Goal: Task Accomplishment & Management: Use online tool/utility

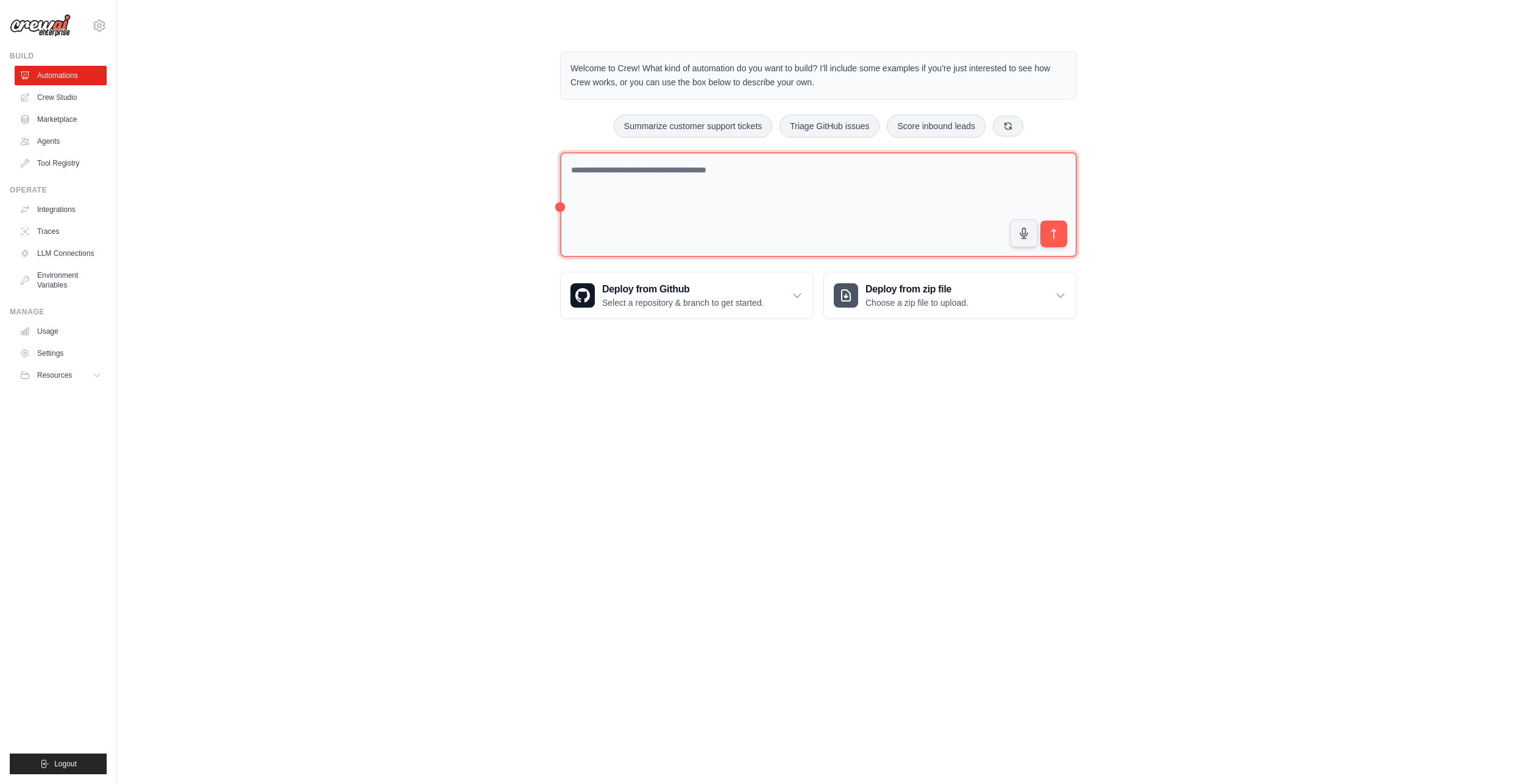
click at [757, 207] on textarea at bounding box center [818, 205] width 517 height 105
click at [696, 296] on p "Select a repository & branch to get started." at bounding box center [683, 302] width 161 height 12
click at [659, 190] on textarea at bounding box center [818, 205] width 517 height 105
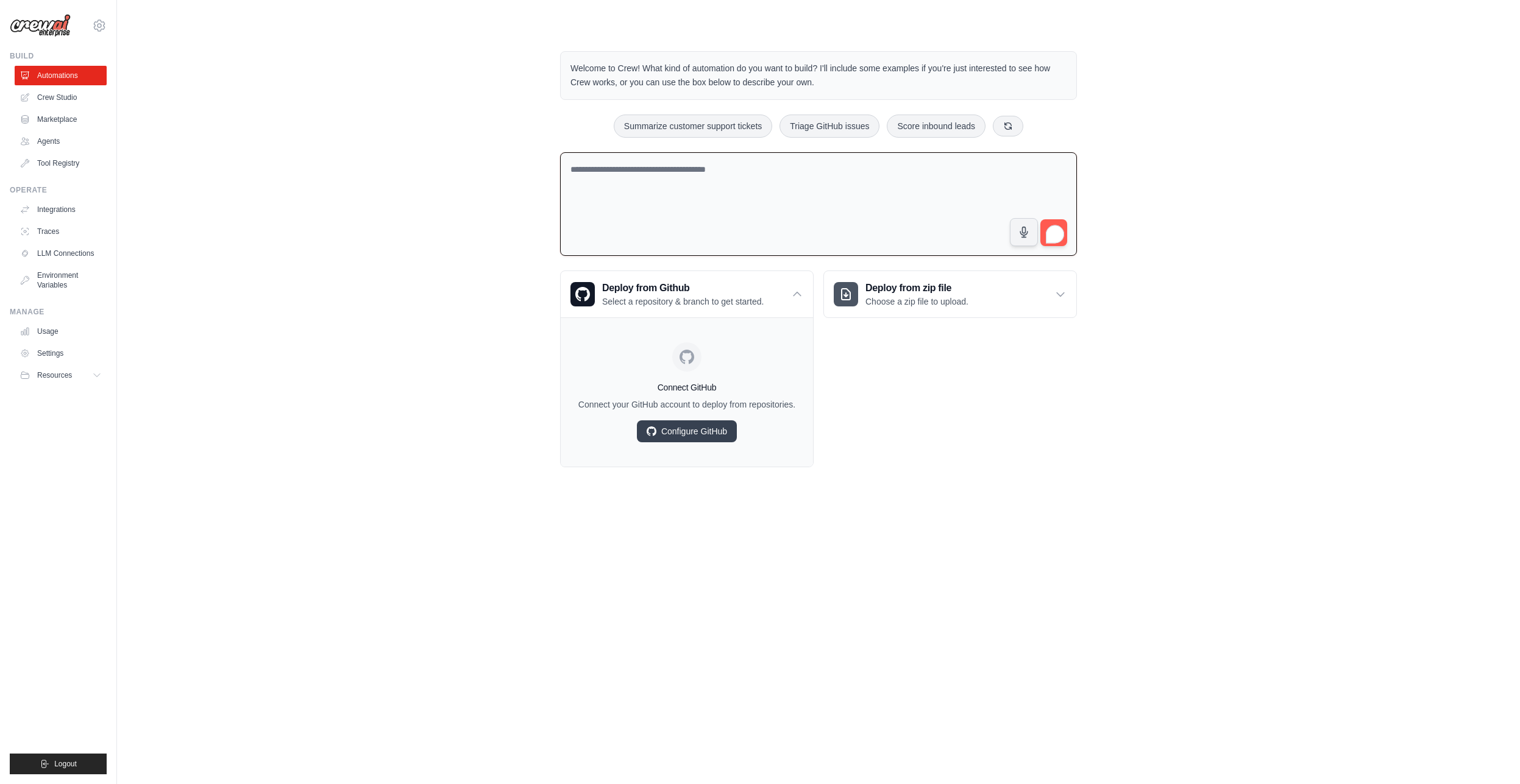
type textarea "*"
type textarea "**********"
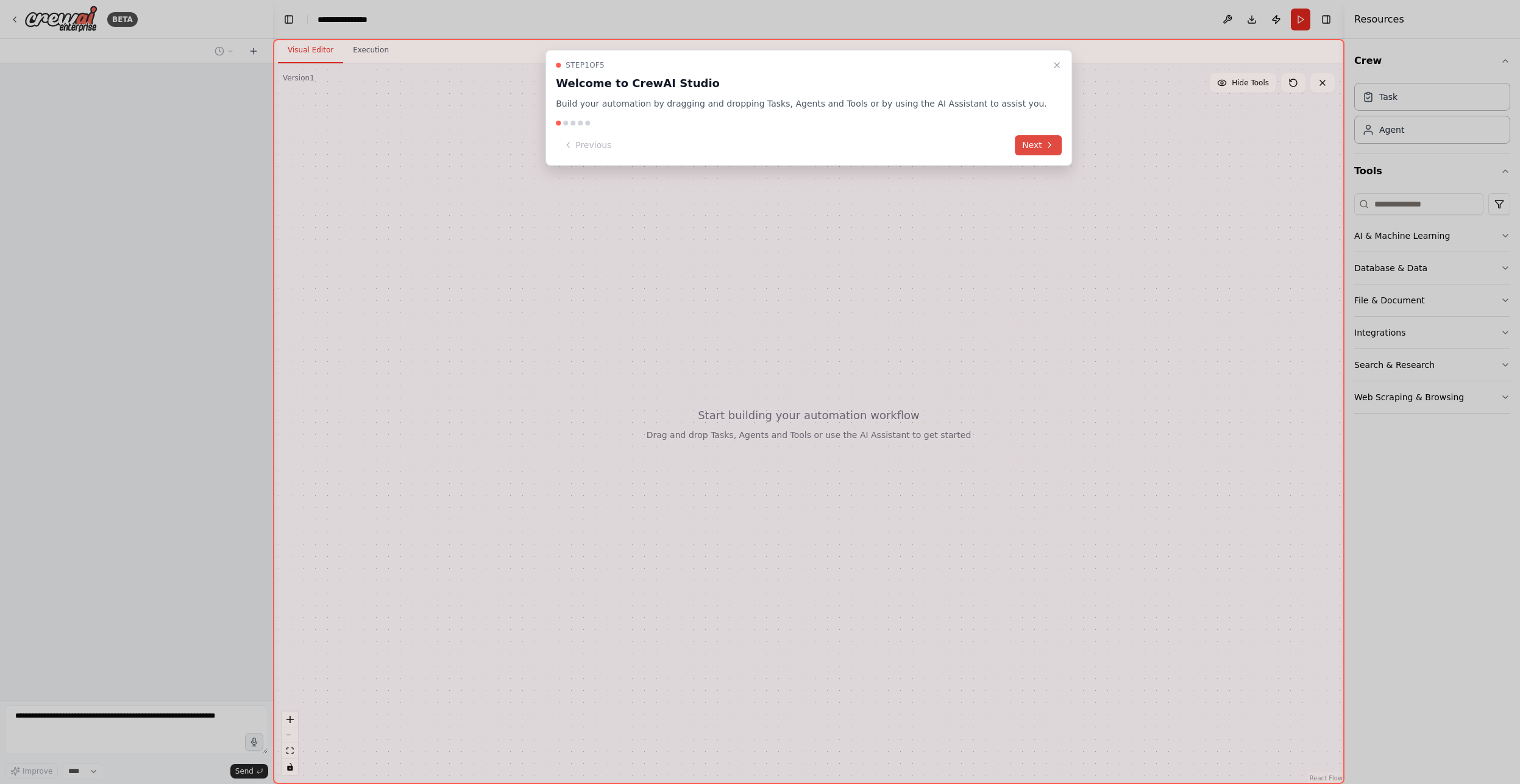
click at [1015, 146] on button "Next" at bounding box center [1038, 145] width 47 height 20
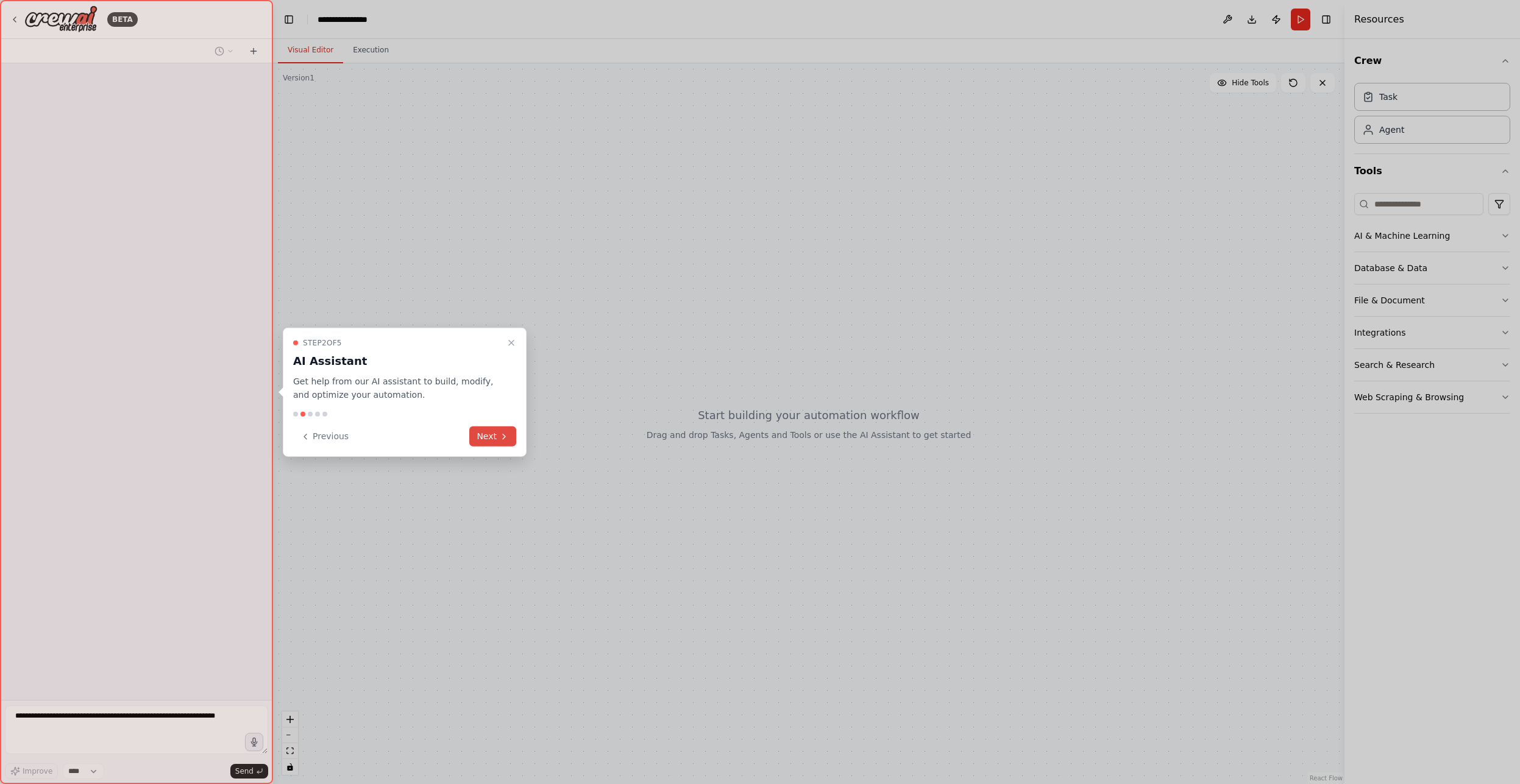
click at [498, 436] on button "Next" at bounding box center [493, 436] width 47 height 20
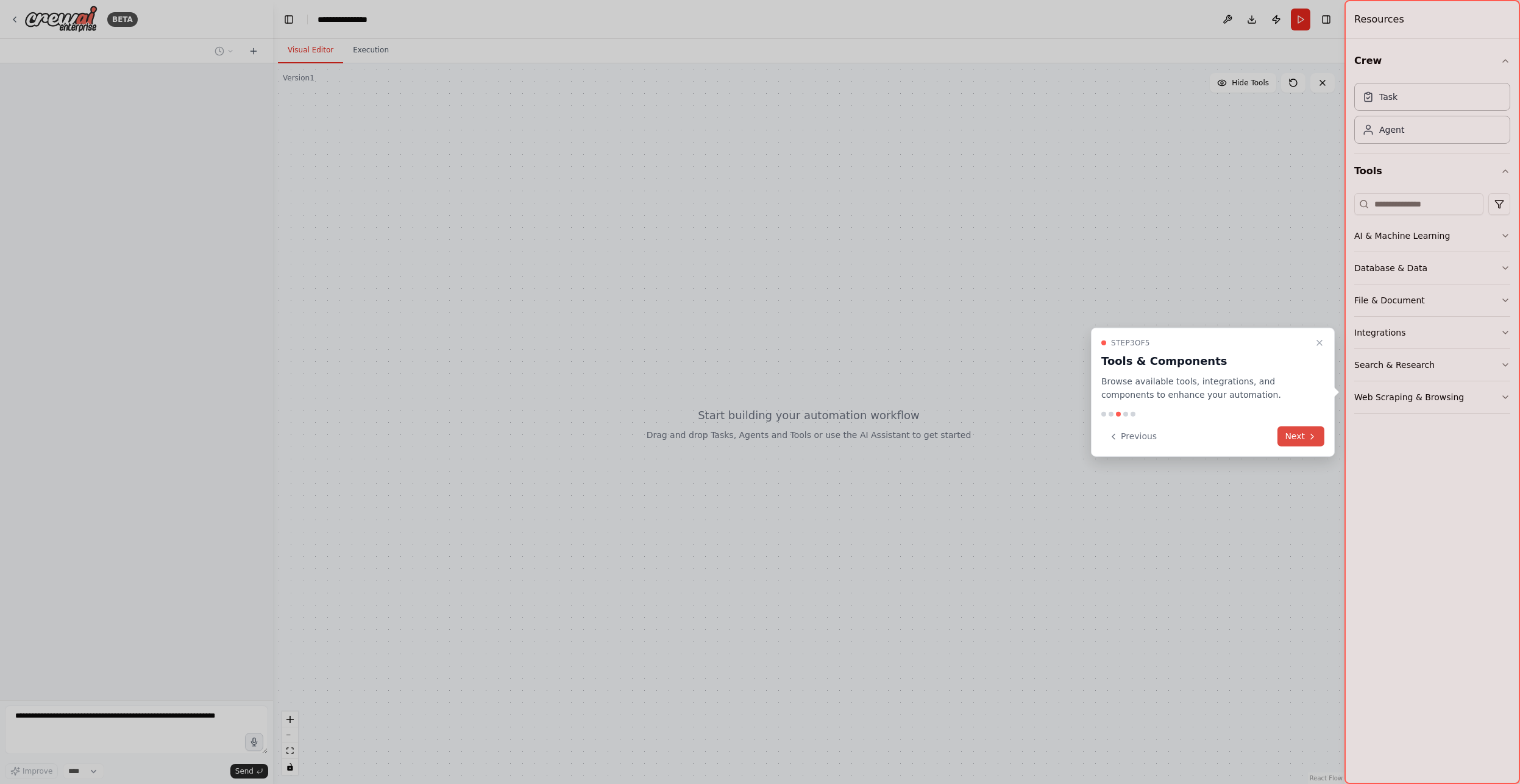
click at [1296, 438] on button "Next" at bounding box center [1301, 436] width 47 height 20
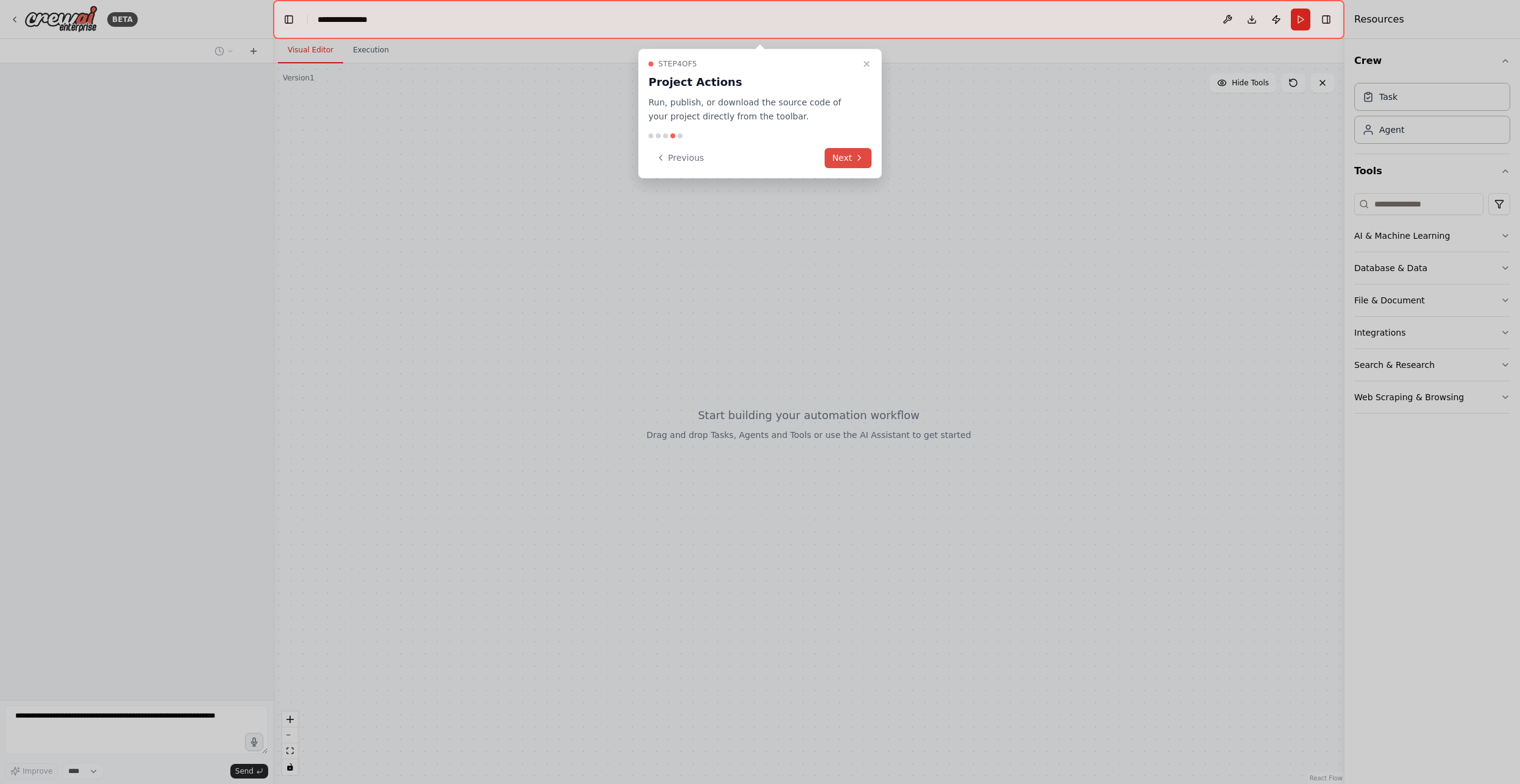
click at [839, 165] on button "Next" at bounding box center [848, 158] width 47 height 20
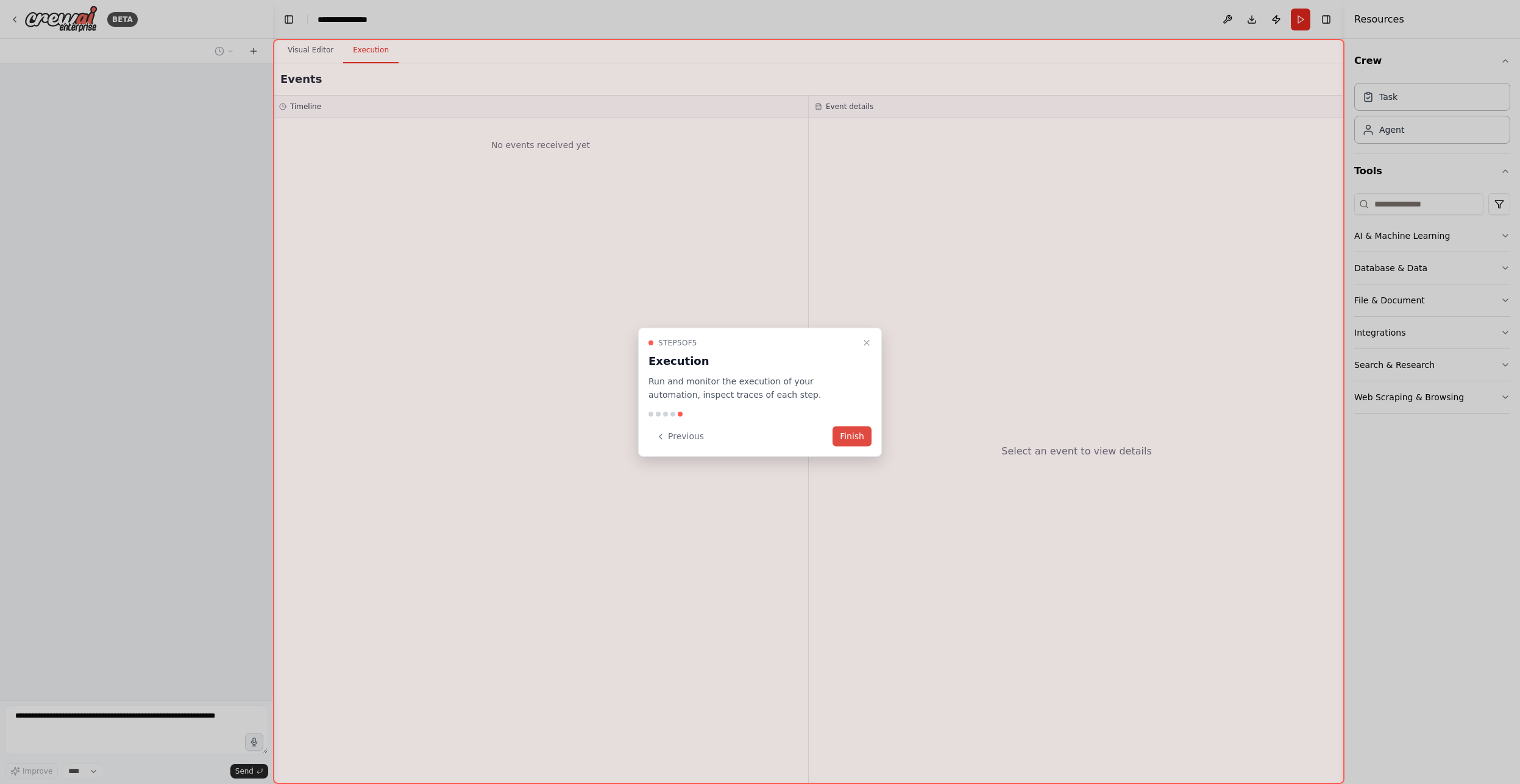
click at [850, 441] on button "Finish" at bounding box center [852, 436] width 39 height 20
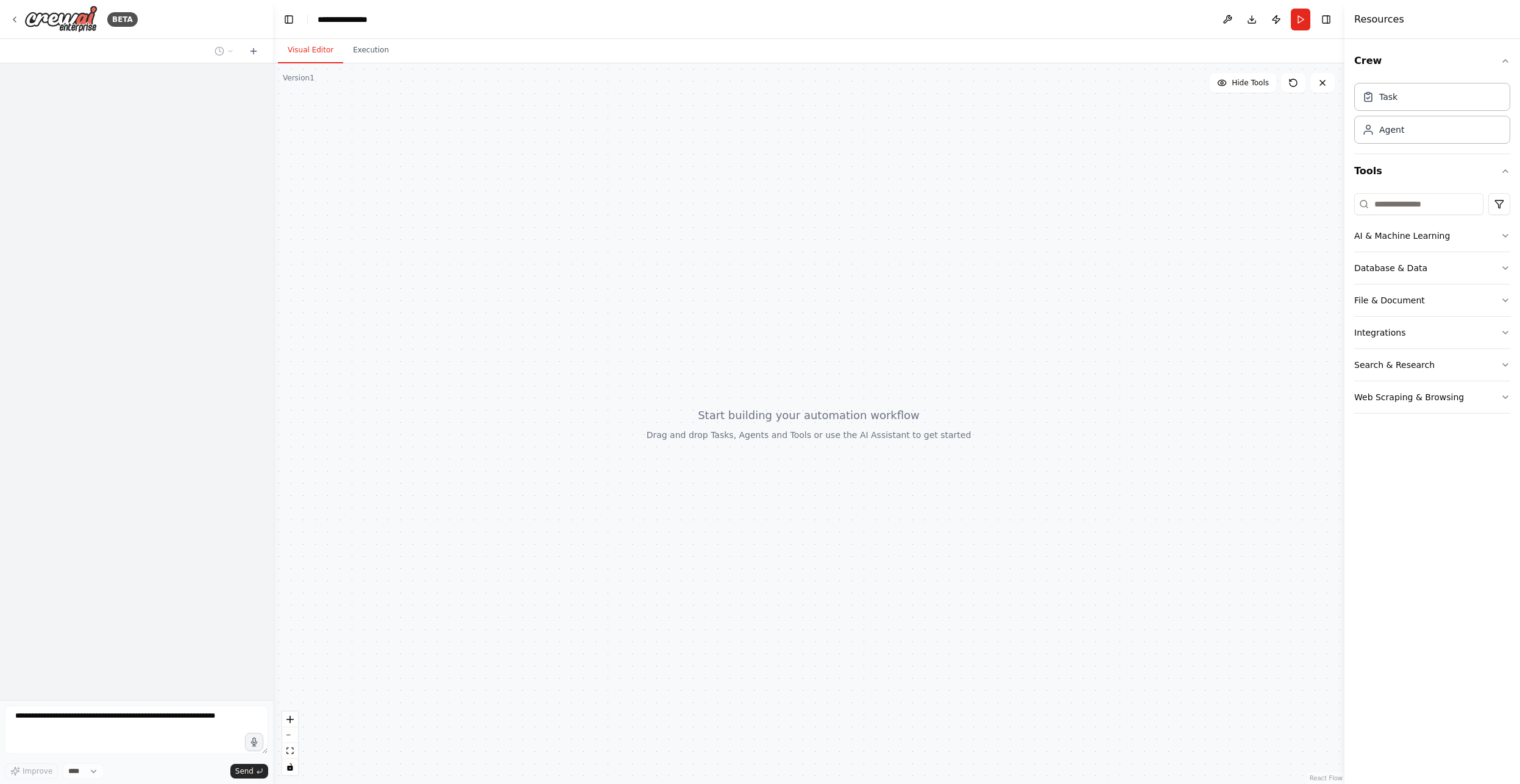
click at [766, 434] on div at bounding box center [809, 423] width 1071 height 721
click at [787, 405] on div at bounding box center [809, 423] width 1071 height 721
click at [1419, 97] on div "Task" at bounding box center [1432, 96] width 156 height 28
drag, startPoint x: 1353, startPoint y: 249, endPoint x: 894, endPoint y: 326, distance: 465.4
click at [894, 326] on div "**********" at bounding box center [760, 392] width 1520 height 784
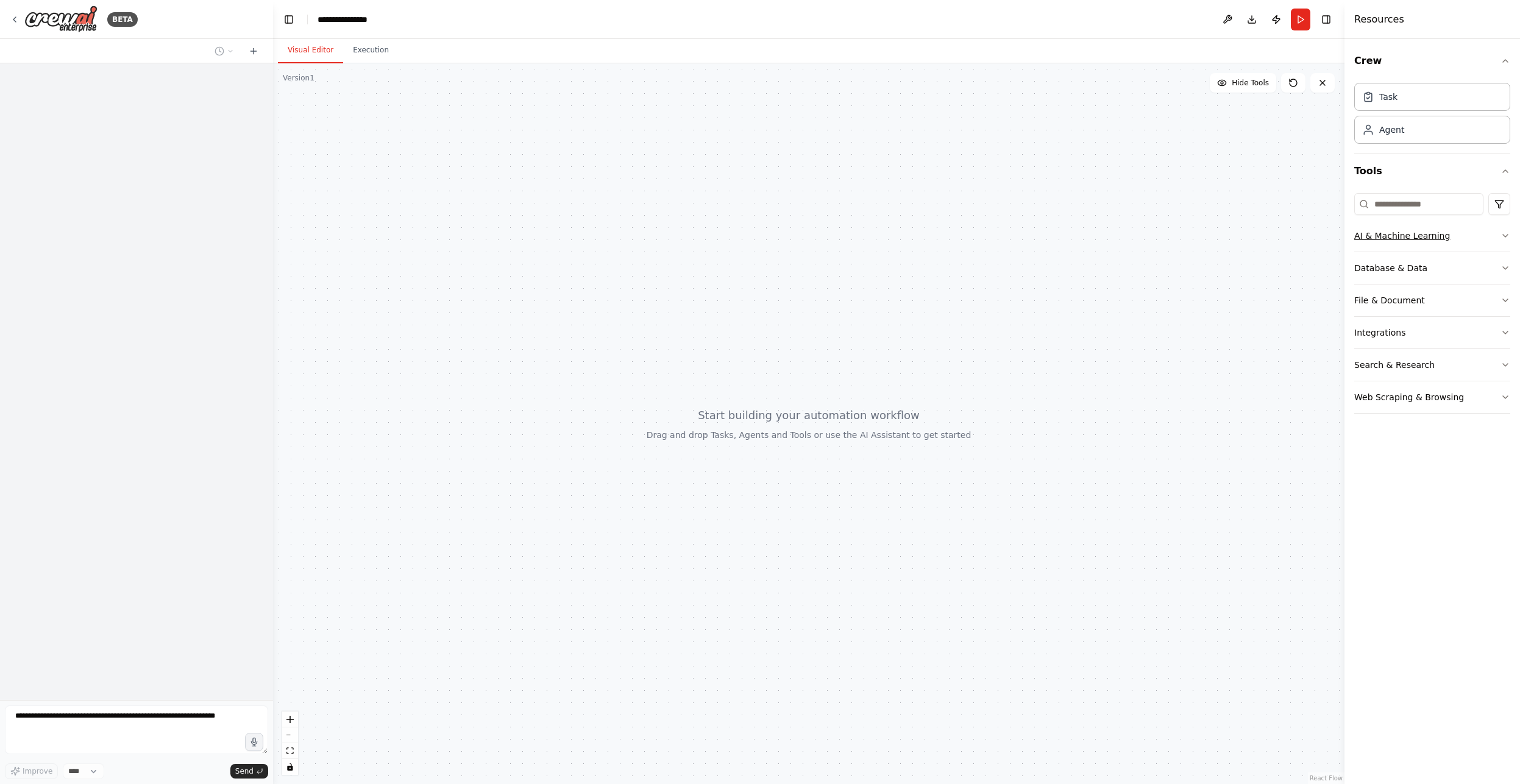
click at [1504, 238] on icon "button" at bounding box center [1505, 235] width 10 height 10
